Goal: Information Seeking & Learning: Learn about a topic

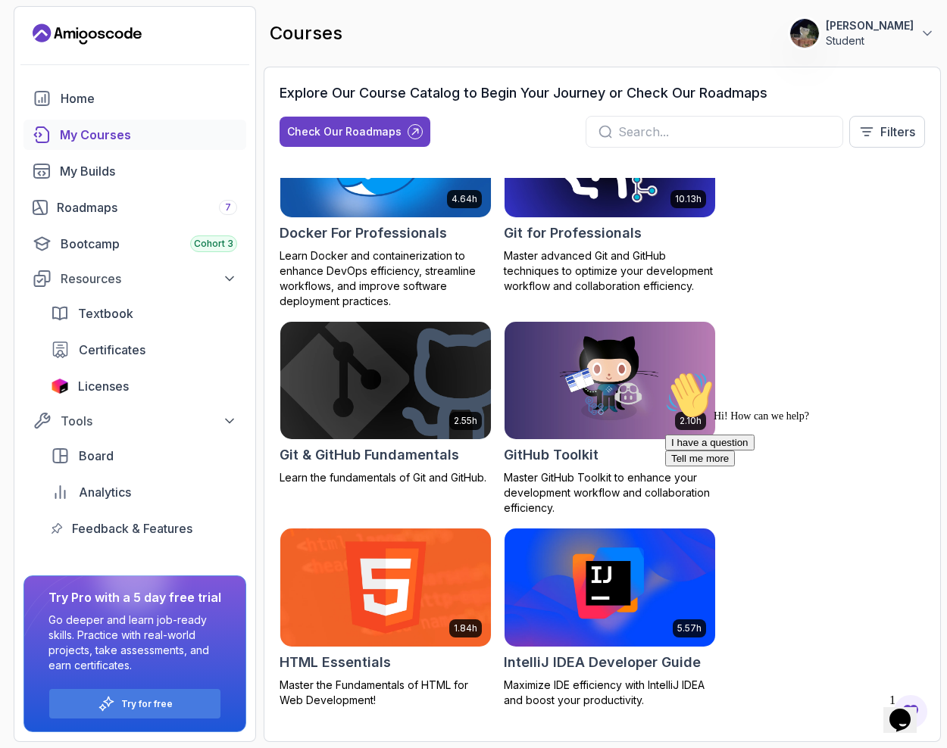
scroll to position [686, 0]
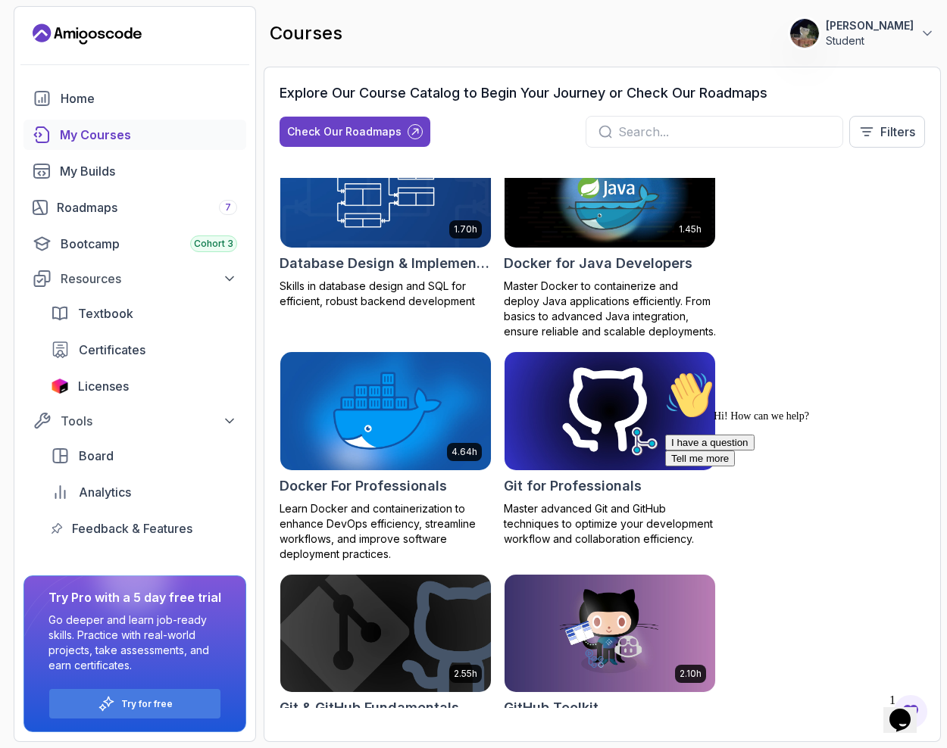
click at [680, 136] on input "text" at bounding box center [724, 132] width 212 height 18
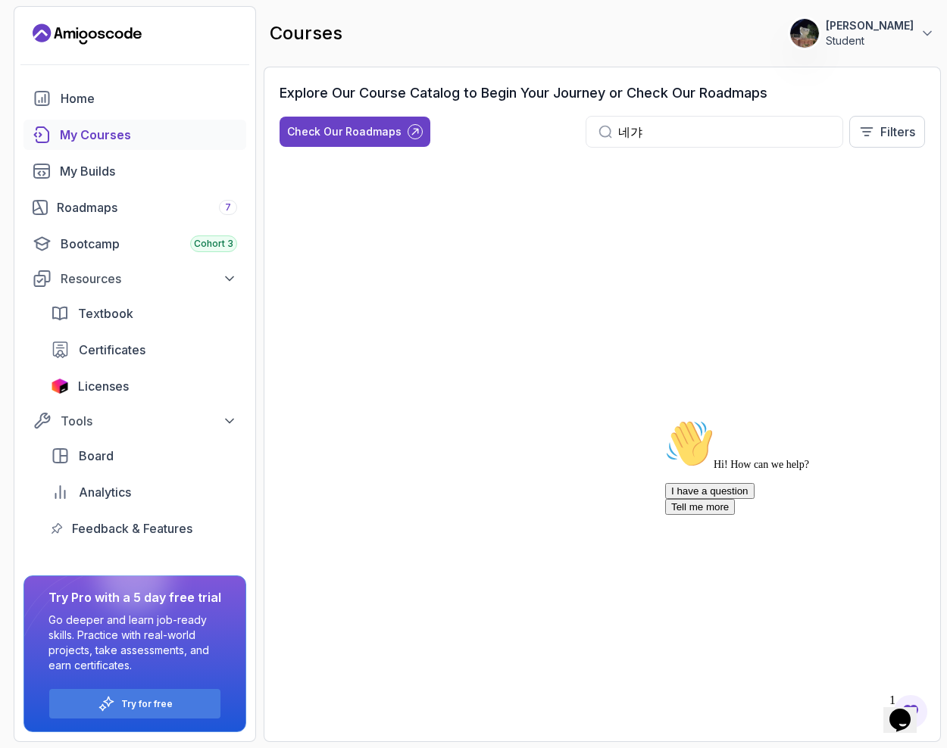
type input "네"
type input "s"
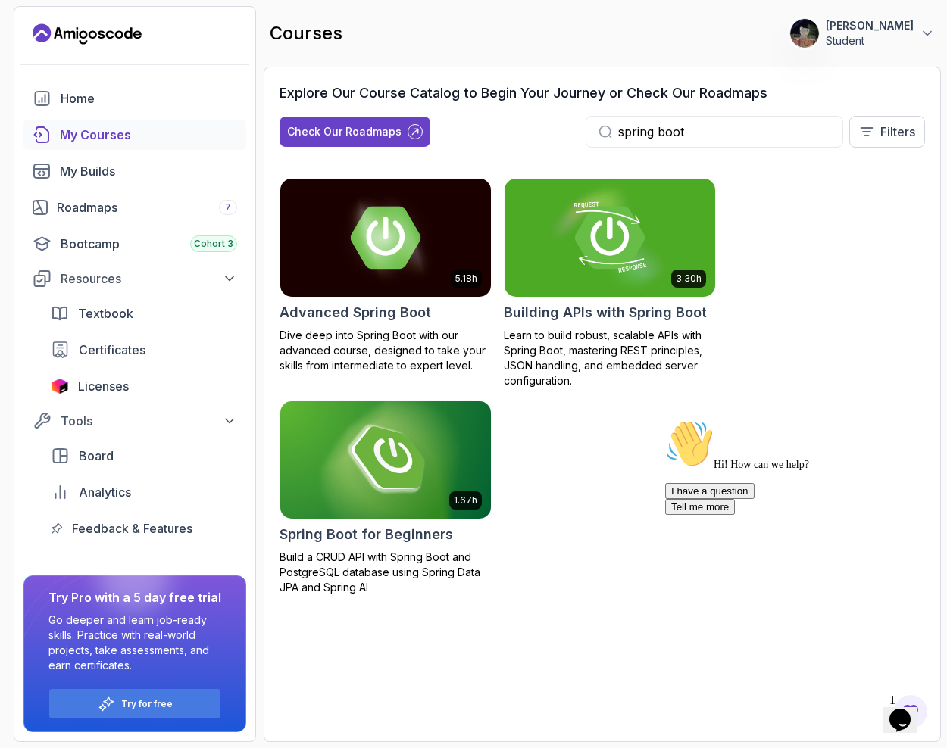
type input "spring boot"
click at [384, 464] on img at bounding box center [385, 459] width 221 height 123
click at [411, 251] on img at bounding box center [385, 237] width 221 height 123
click at [370, 251] on img at bounding box center [385, 237] width 221 height 123
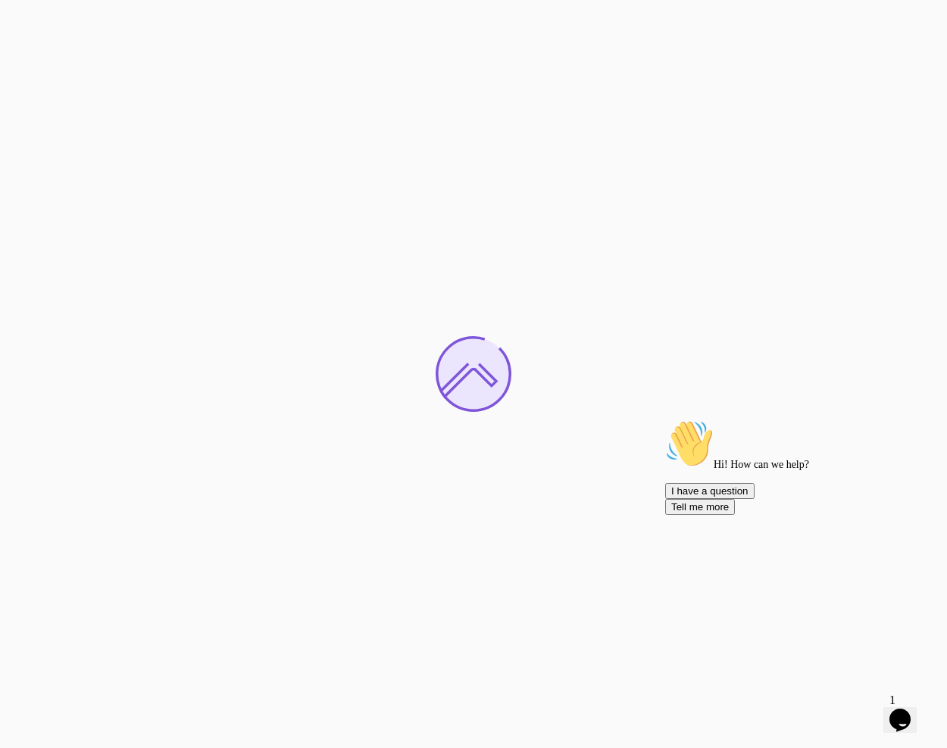
click at [665, 420] on icon "Chat attention grabber" at bounding box center [665, 420] width 0 height 0
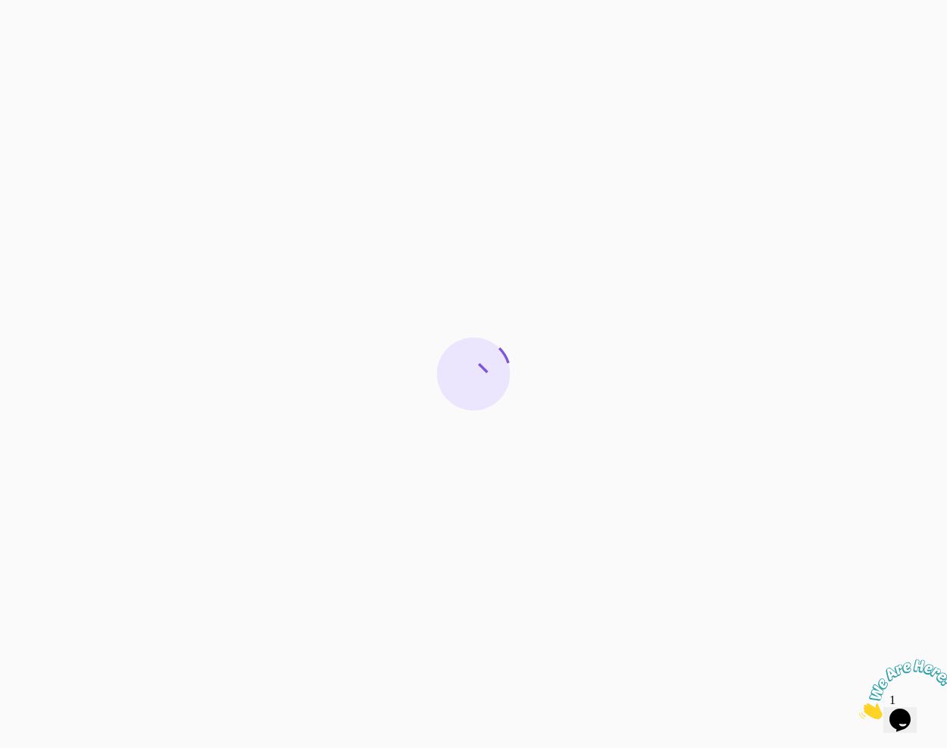
click at [239, 217] on div at bounding box center [473, 374] width 947 height 748
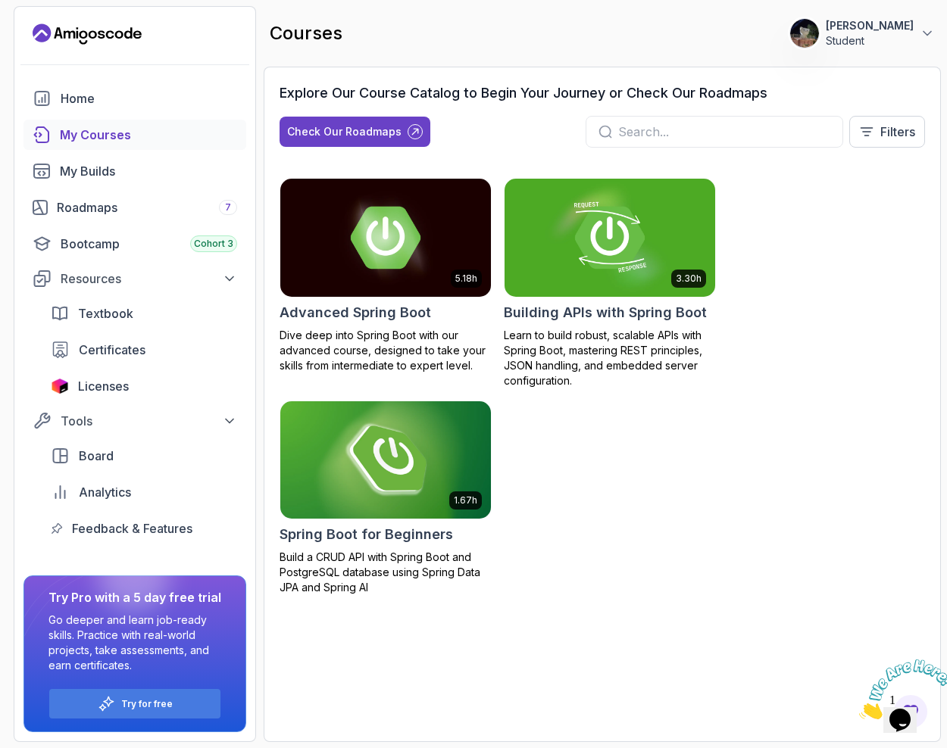
click at [417, 453] on img at bounding box center [385, 459] width 221 height 123
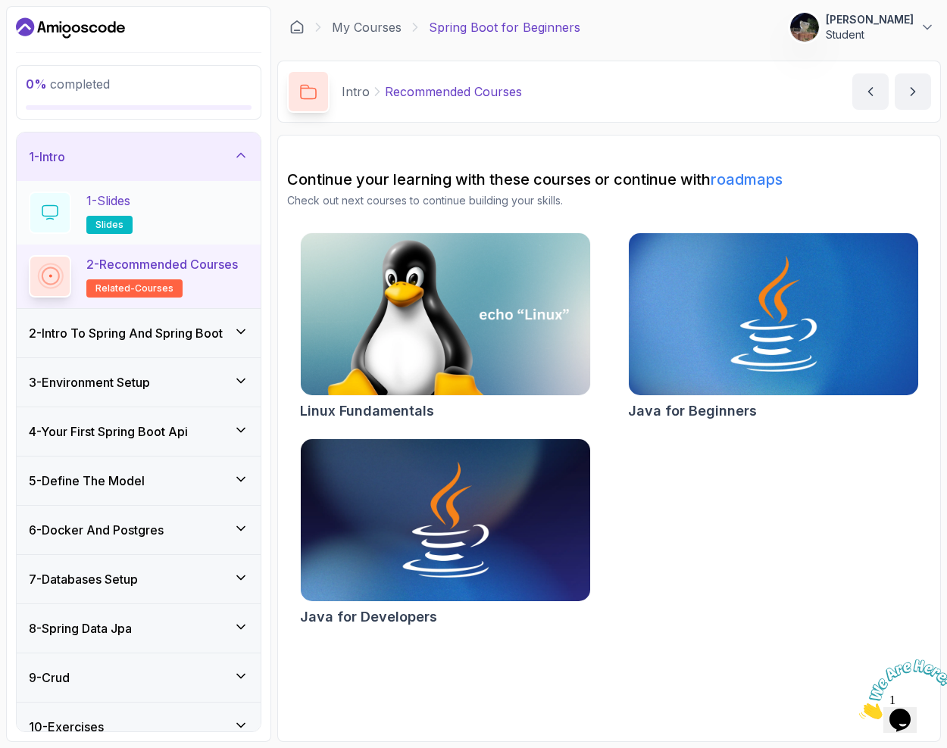
click at [155, 217] on div "1 - Slides slides" at bounding box center [139, 213] width 220 height 42
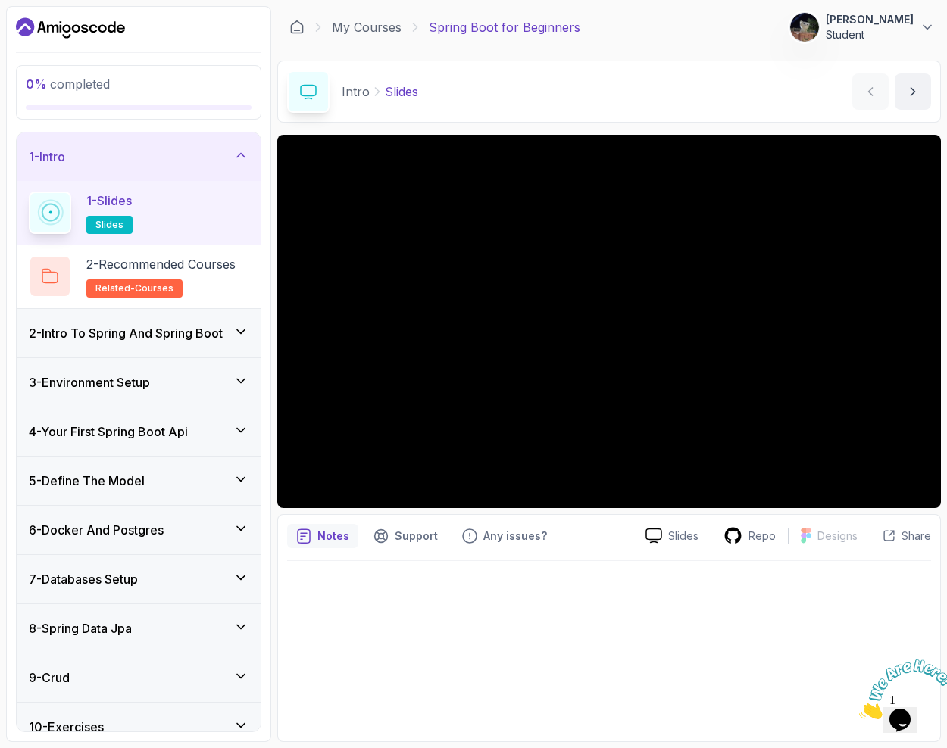
click at [320, 544] on div "Notes" at bounding box center [322, 536] width 71 height 24
click at [142, 331] on h3 "2 - Intro To Spring And Spring Boot" at bounding box center [126, 333] width 194 height 18
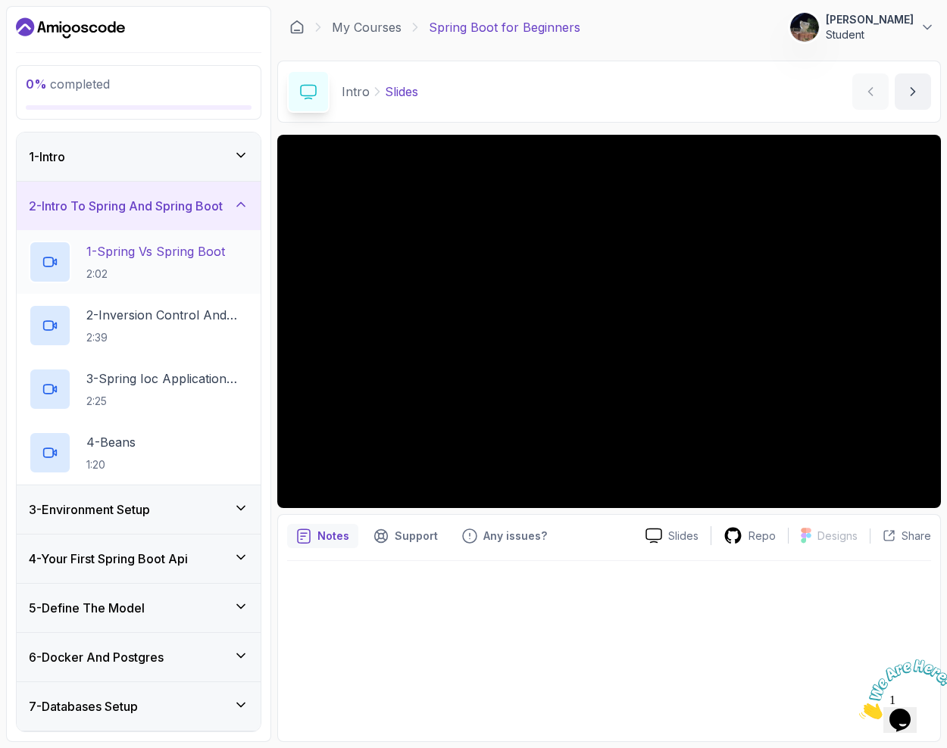
click at [146, 261] on h2 "1 - Spring Vs Spring Boot 2:02" at bounding box center [155, 261] width 139 height 39
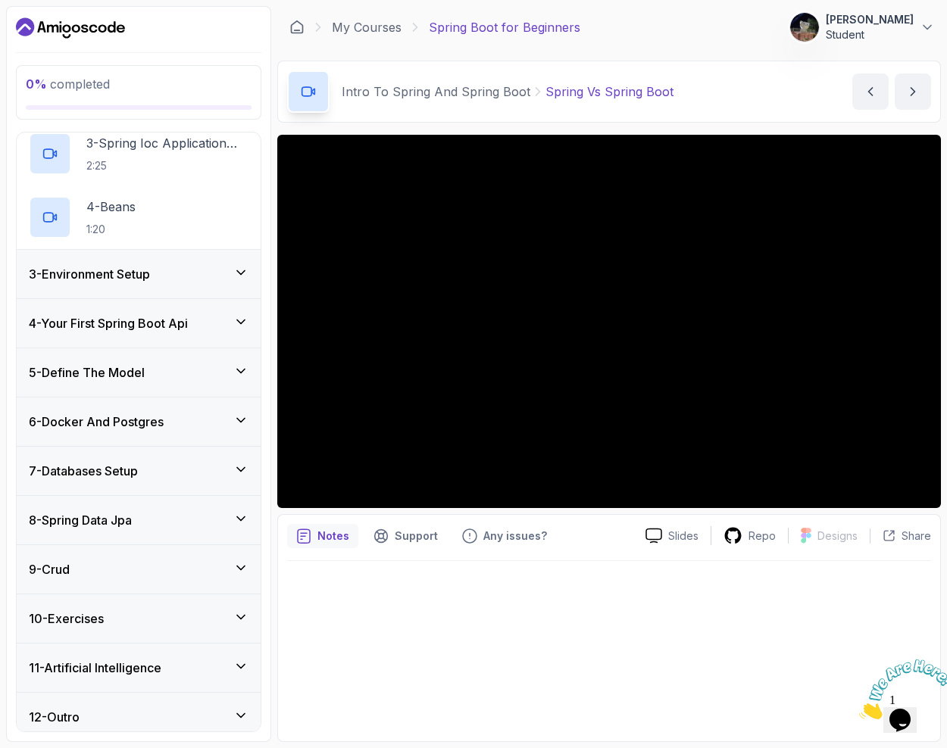
scroll to position [245, 0]
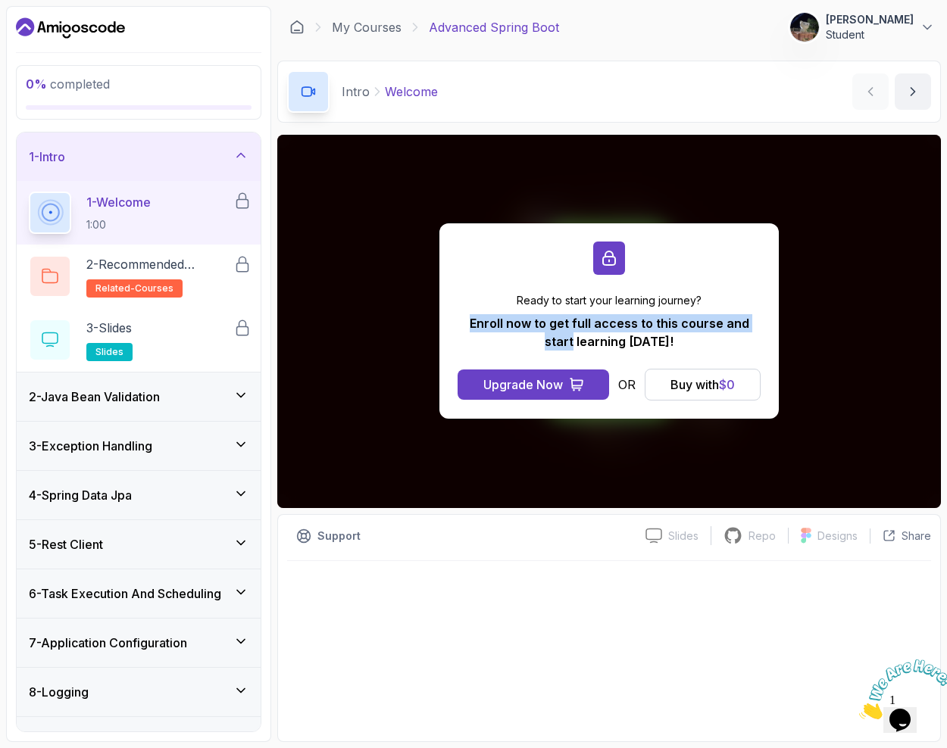
drag, startPoint x: 454, startPoint y: 323, endPoint x: 762, endPoint y: 327, distance: 308.3
click at [762, 327] on div "Ready to start your learning journey? Enroll now to get full access to this cou…" at bounding box center [608, 320] width 339 height 195
click at [685, 349] on p "Enroll now to get full access to this course and start learning today!" at bounding box center [609, 332] width 303 height 36
click at [687, 381] on div "Buy with $ 0" at bounding box center [702, 385] width 64 height 18
click at [686, 394] on button "Buy with $ 0" at bounding box center [703, 385] width 116 height 32
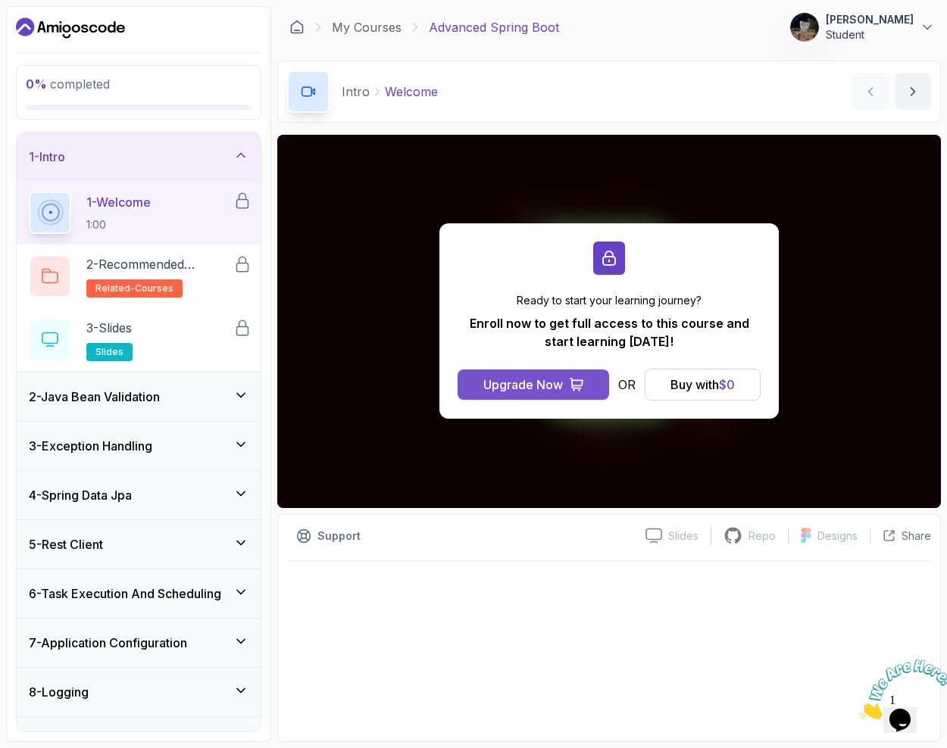
click at [564, 378] on button "Upgrade Now" at bounding box center [534, 385] width 152 height 30
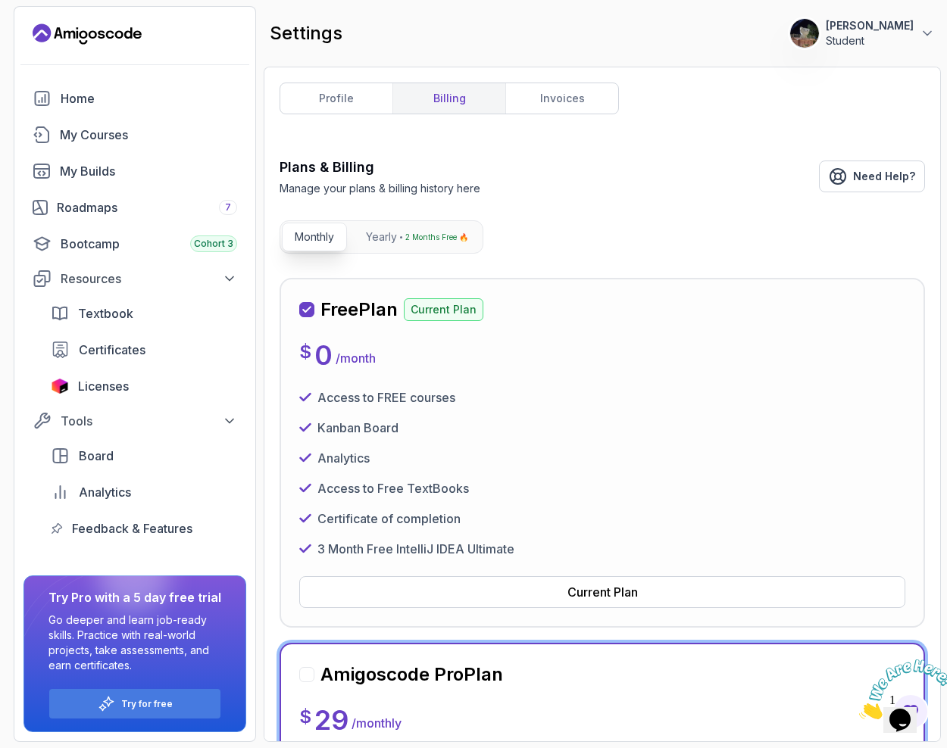
scroll to position [289, 0]
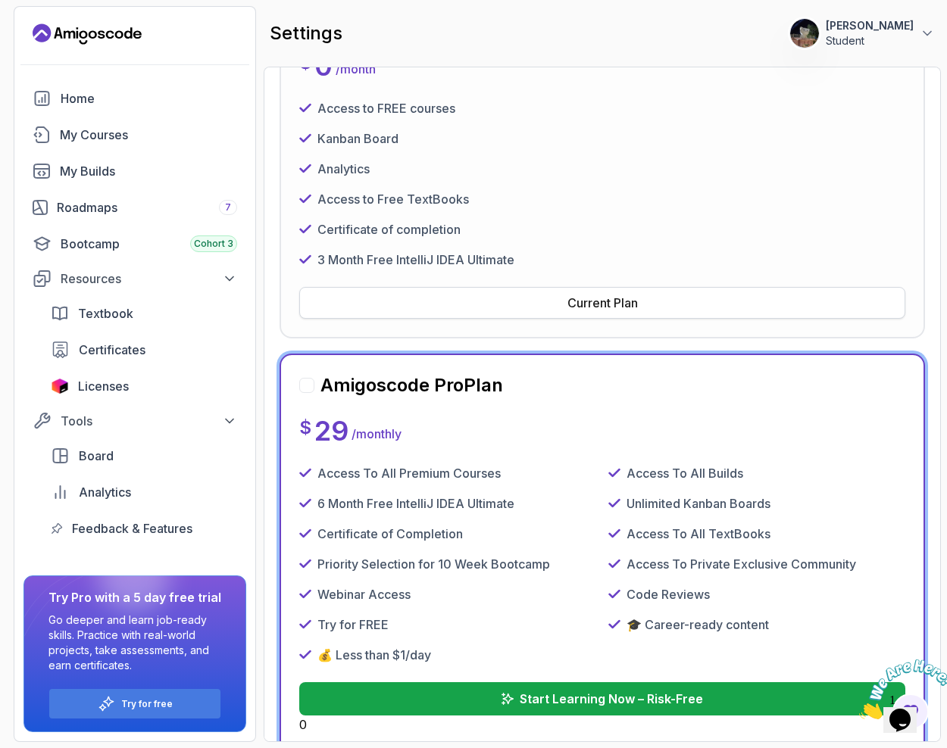
click at [586, 304] on div "Current Plan" at bounding box center [602, 303] width 70 height 18
